Goal: Task Accomplishment & Management: Manage account settings

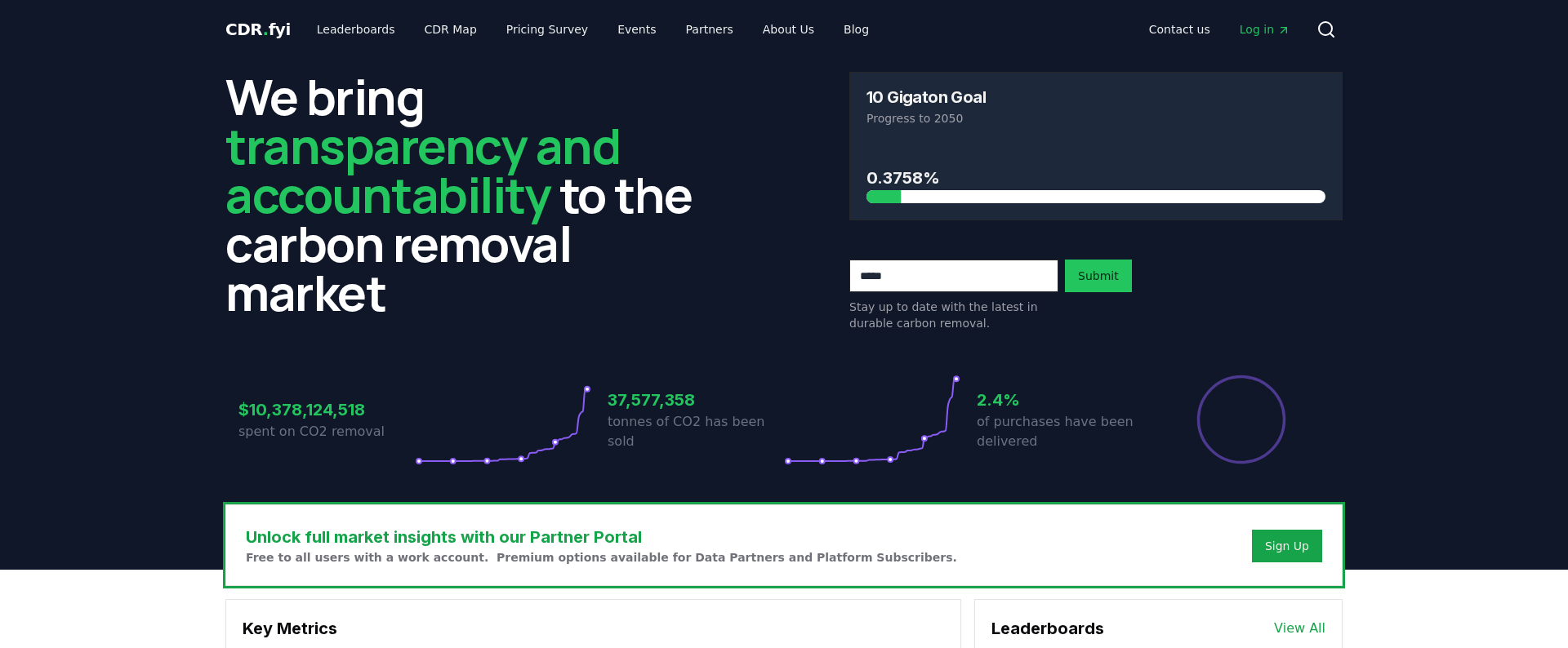
click at [1256, 35] on span "Log in" at bounding box center [1265, 29] width 51 height 16
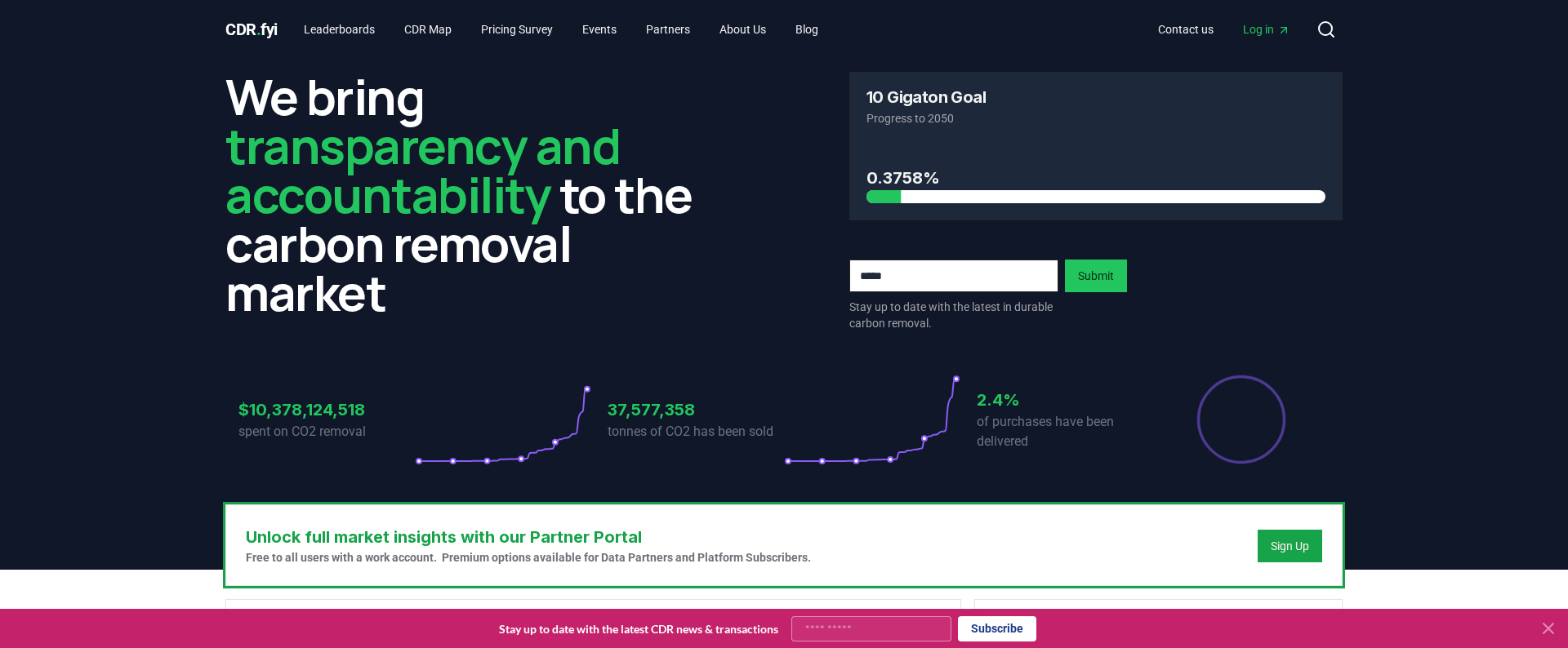
click at [1266, 28] on span "Log in" at bounding box center [1266, 29] width 47 height 16
click at [1312, 557] on button "Sign Up" at bounding box center [1289, 546] width 65 height 33
click at [1288, 546] on div "Sign Up" at bounding box center [1289, 545] width 38 height 16
click at [1274, 37] on span "Log in" at bounding box center [1266, 29] width 47 height 16
